Goal: Transaction & Acquisition: Purchase product/service

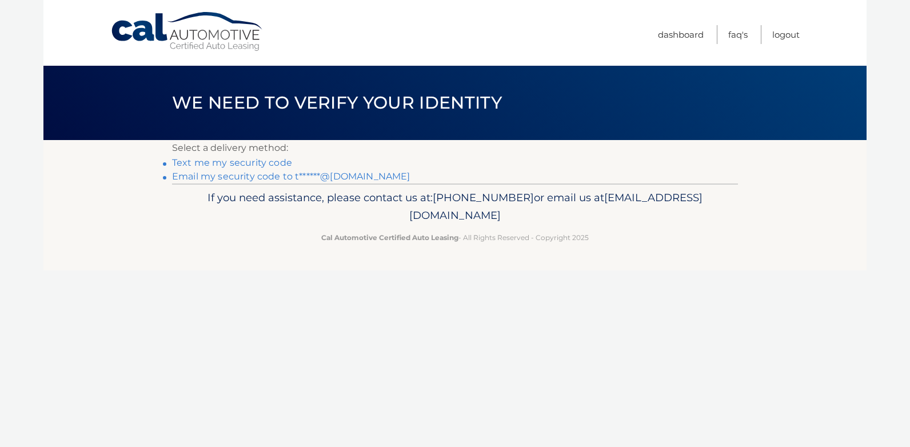
click at [369, 177] on link "Email my security code to t******@yahoo.com" at bounding box center [291, 176] width 238 height 11
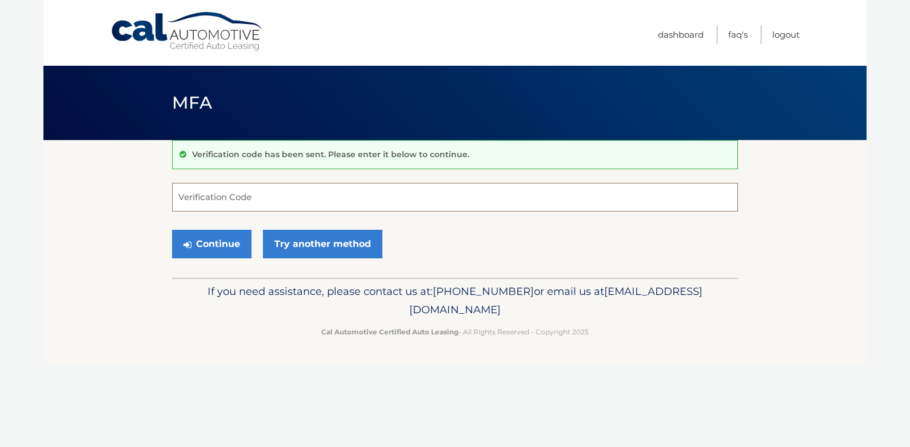
click at [353, 197] on input "Verification Code" at bounding box center [455, 197] width 566 height 29
click at [248, 201] on input "Verification Code" at bounding box center [455, 197] width 566 height 29
type input "636552"
click at [212, 245] on button "Continue" at bounding box center [211, 244] width 79 height 29
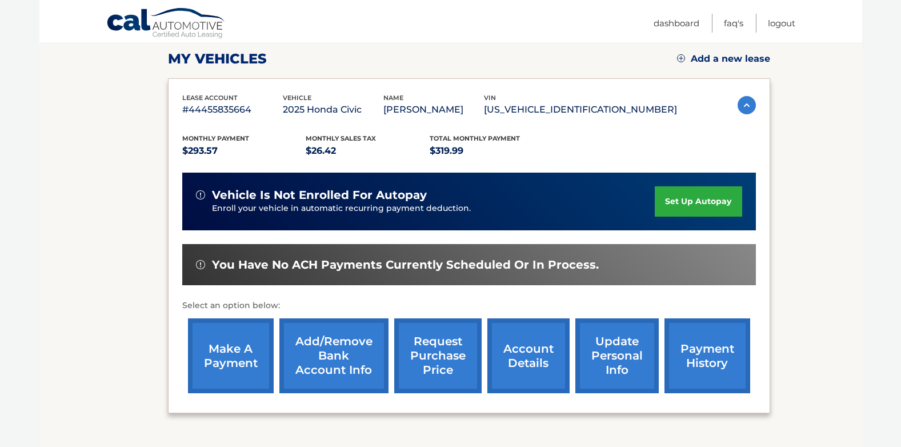
scroll to position [159, 0]
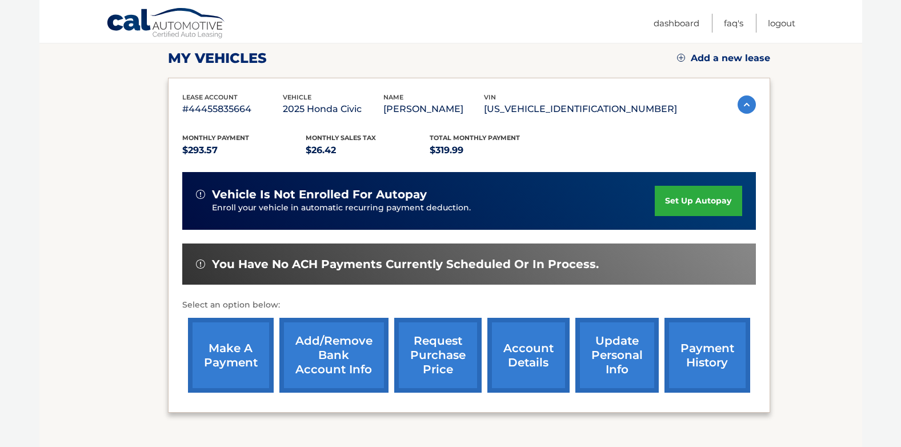
click at [231, 341] on link "make a payment" at bounding box center [231, 355] width 86 height 75
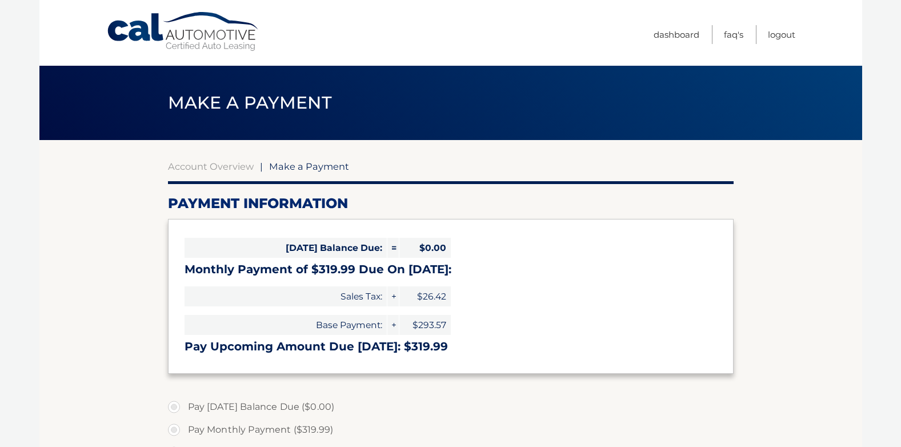
select select "ZDViMGQyNTUtNDY5NC00N2Q4LTk5NzEtYTFjMzA0YWQ3YTVl"
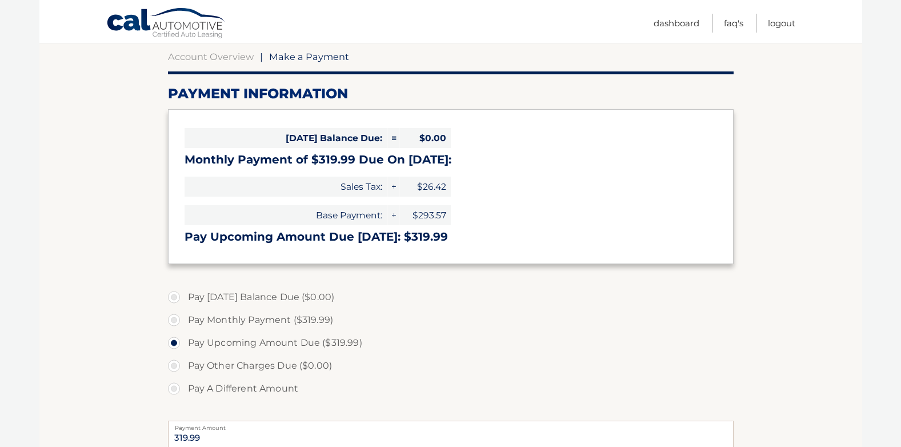
scroll to position [119, 0]
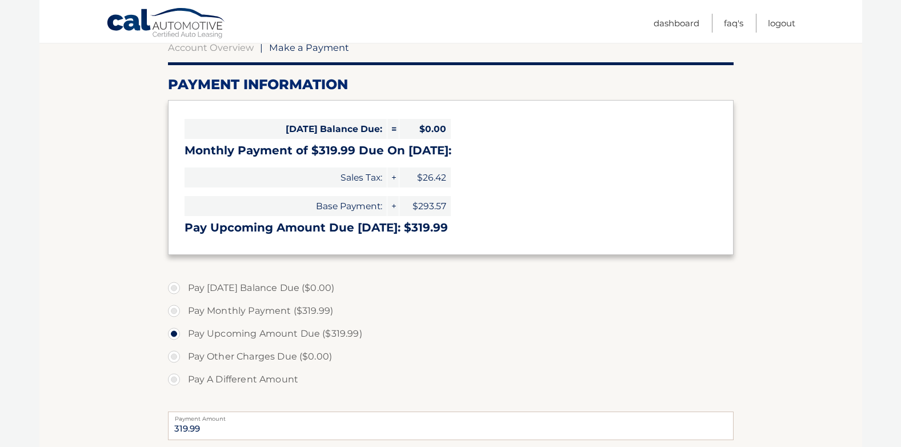
click at [174, 307] on label "Pay Monthly Payment ($319.99)" at bounding box center [451, 310] width 566 height 23
click at [174, 307] on input "Pay Monthly Payment ($319.99)" at bounding box center [178, 308] width 11 height 18
radio input "true"
click at [175, 335] on label "Pay Upcoming Amount Due ($319.99)" at bounding box center [451, 333] width 566 height 23
click at [175, 335] on input "Pay Upcoming Amount Due ($319.99)" at bounding box center [178, 331] width 11 height 18
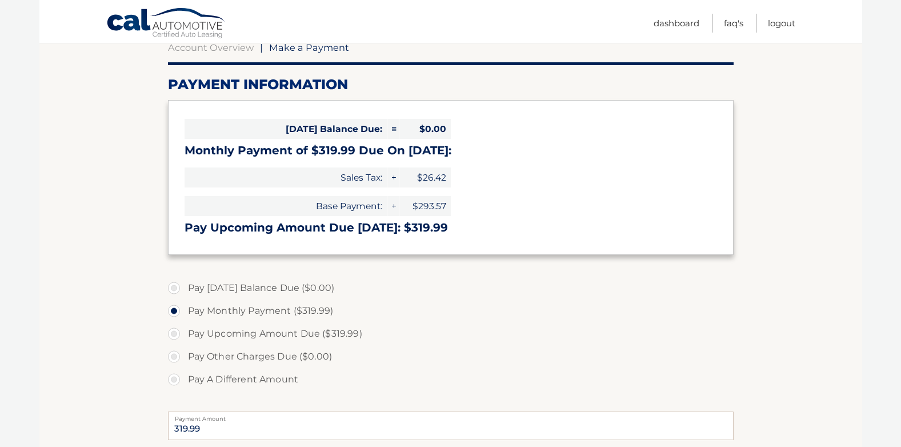
radio input "true"
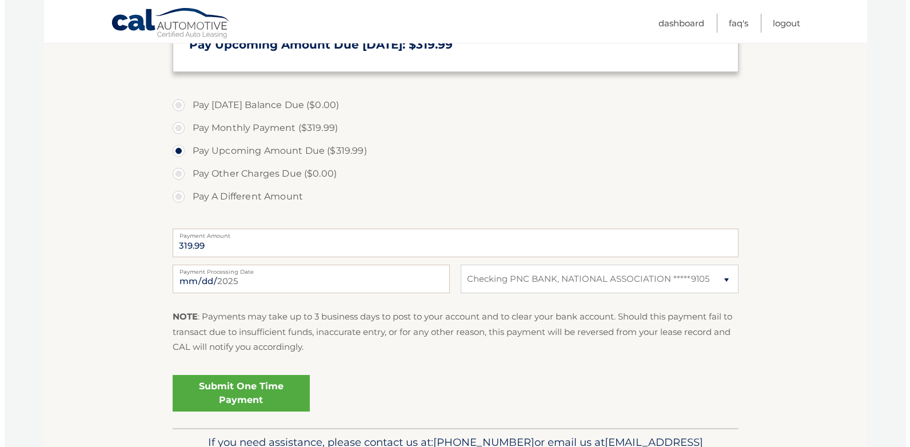
scroll to position [305, 0]
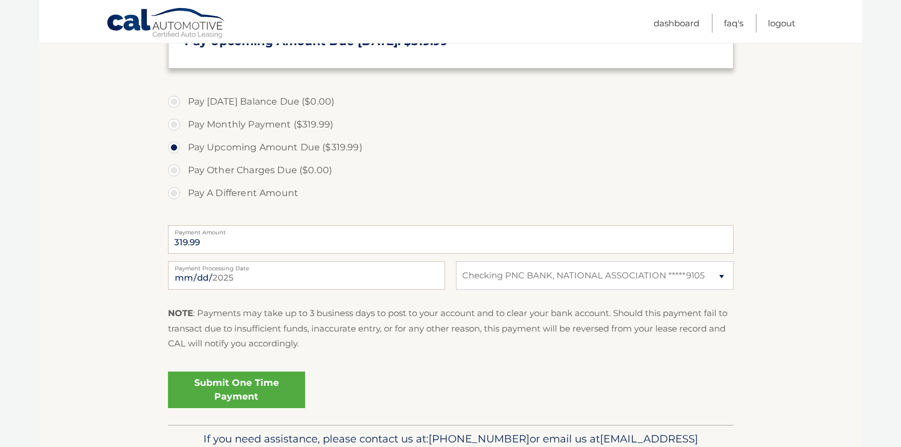
click at [238, 385] on link "Submit One Time Payment" at bounding box center [236, 389] width 137 height 37
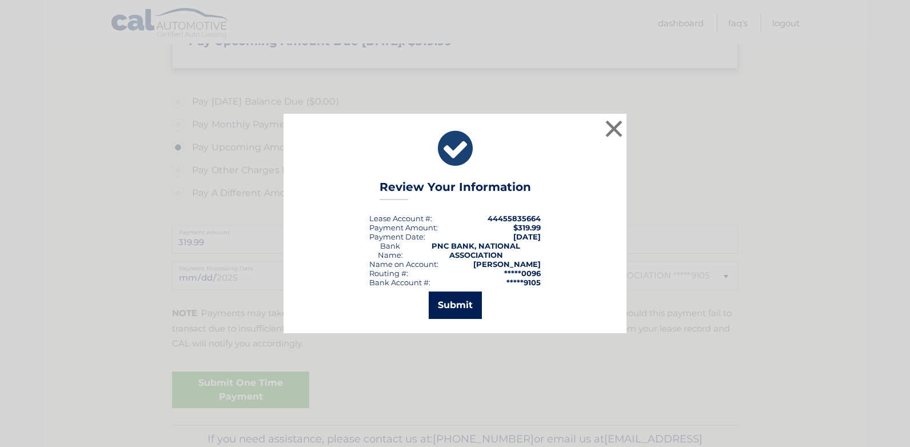
click at [454, 316] on button "Submit" at bounding box center [455, 304] width 53 height 27
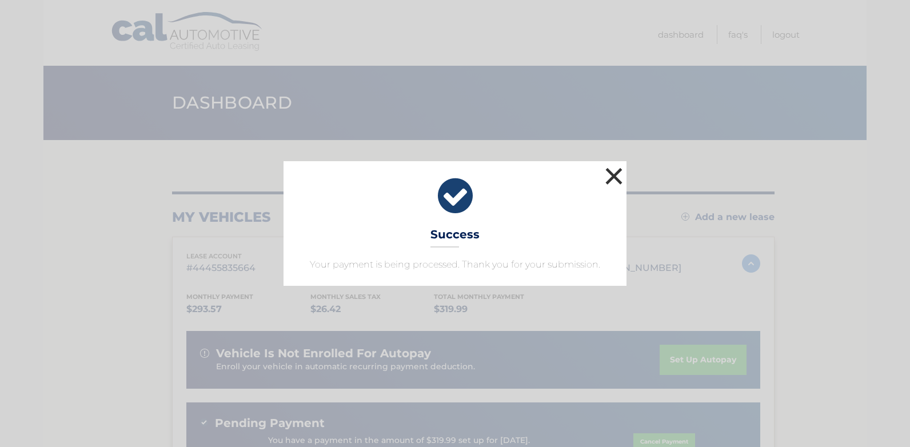
click at [612, 177] on button "×" at bounding box center [613, 176] width 23 height 23
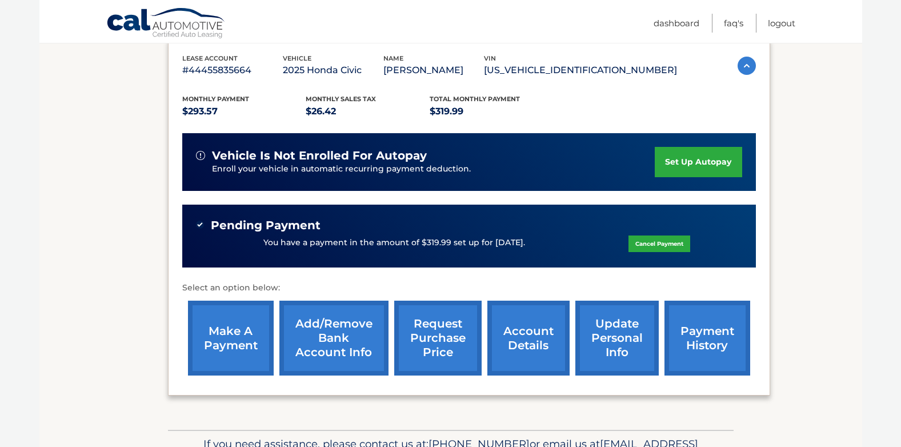
scroll to position [199, 0]
